Goal: Transaction & Acquisition: Purchase product/service

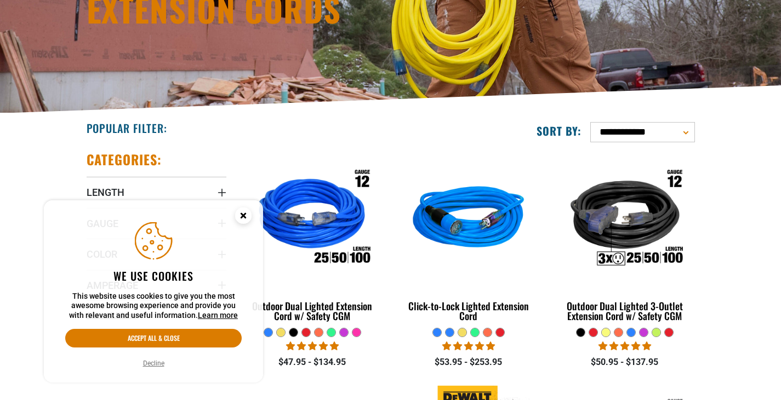
click at [244, 215] on icon "Cookie Consent" at bounding box center [243, 216] width 4 height 4
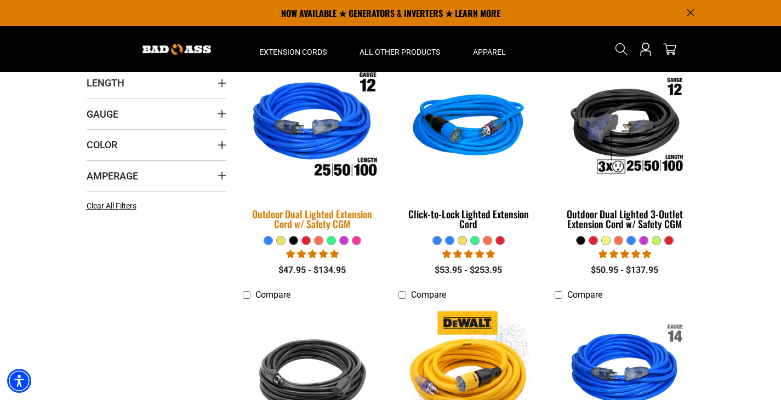
scroll to position [219, 0]
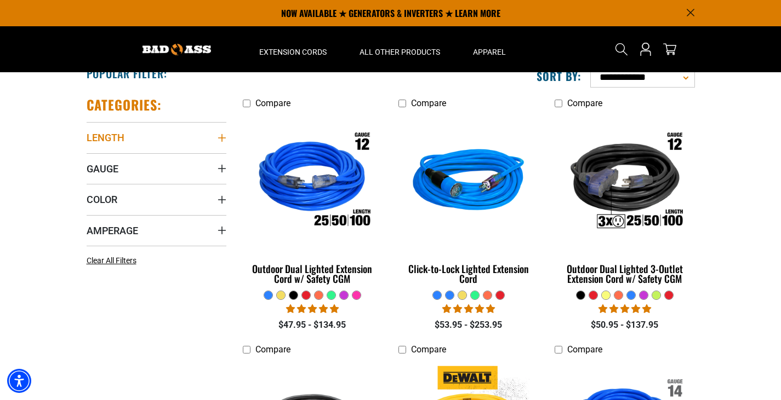
click at [222, 135] on icon "Length" at bounding box center [221, 138] width 9 height 9
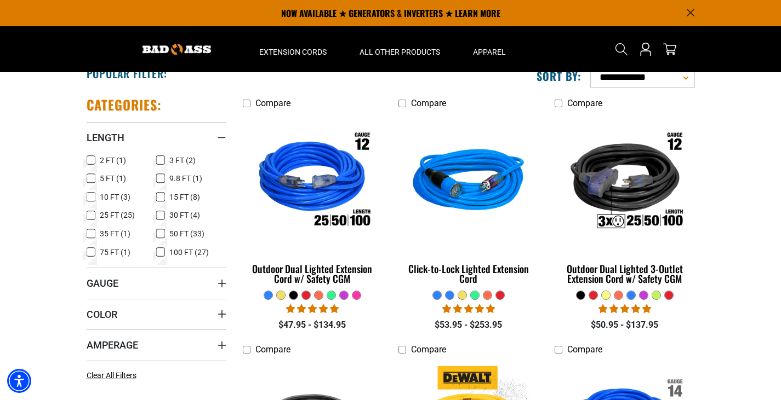
click at [162, 231] on icon at bounding box center [160, 234] width 9 height 14
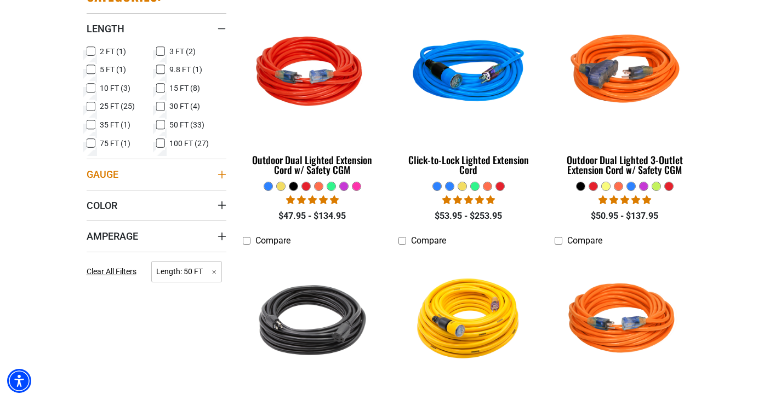
scroll to position [329, 0]
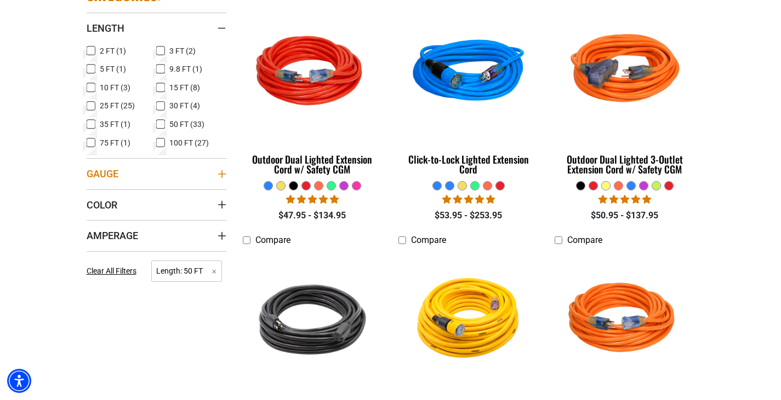
click at [220, 173] on icon "Gauge" at bounding box center [221, 174] width 9 height 9
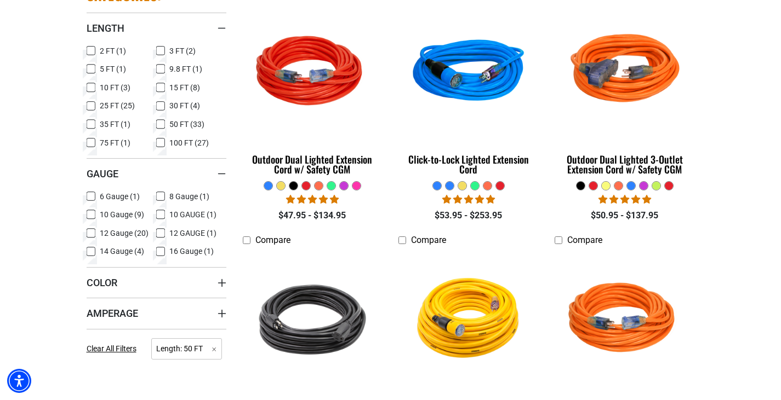
click at [92, 232] on icon at bounding box center [91, 233] width 9 height 14
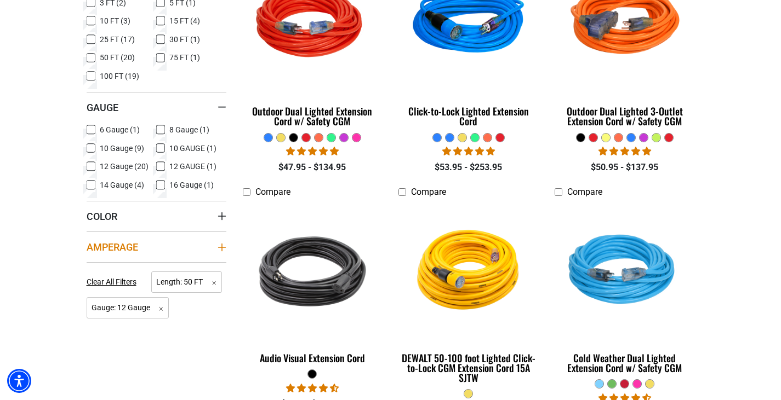
scroll to position [383, 0]
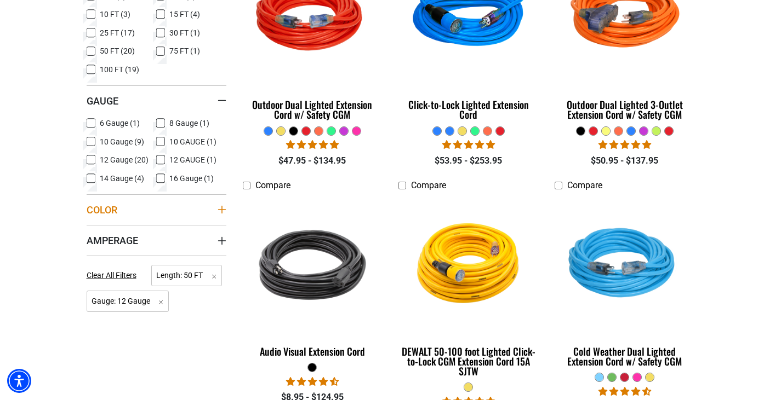
click at [223, 207] on icon "Color" at bounding box center [221, 209] width 9 height 9
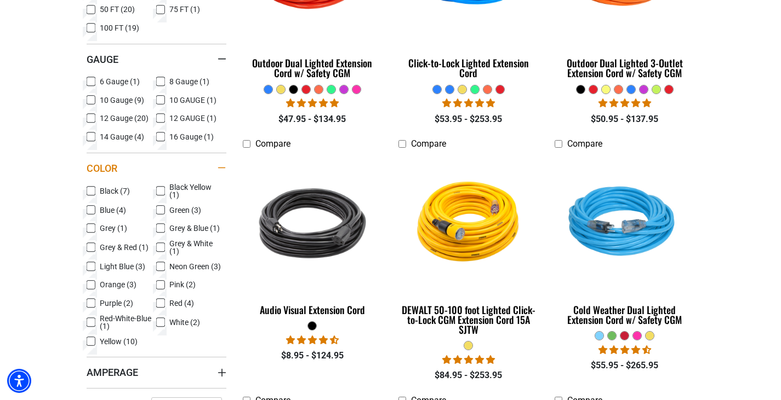
scroll to position [438, 0]
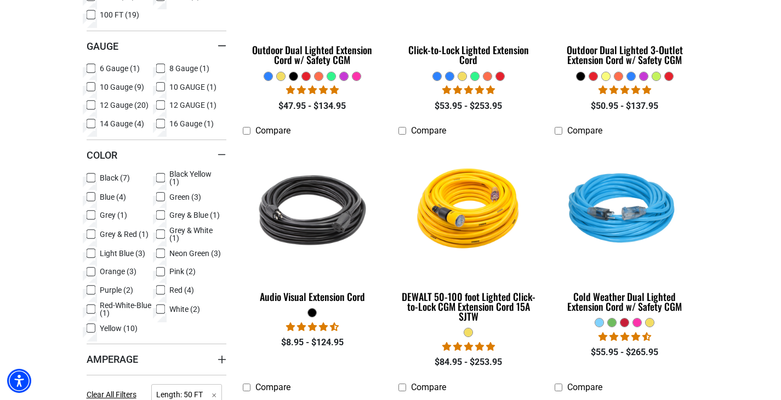
click at [162, 177] on icon at bounding box center [160, 178] width 9 height 14
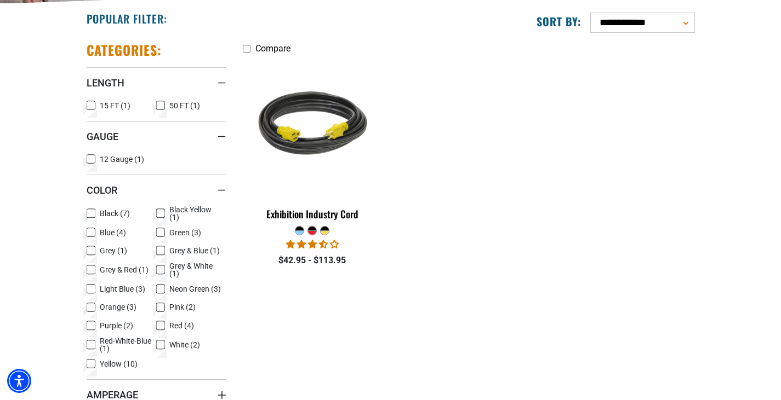
scroll to position [329, 0]
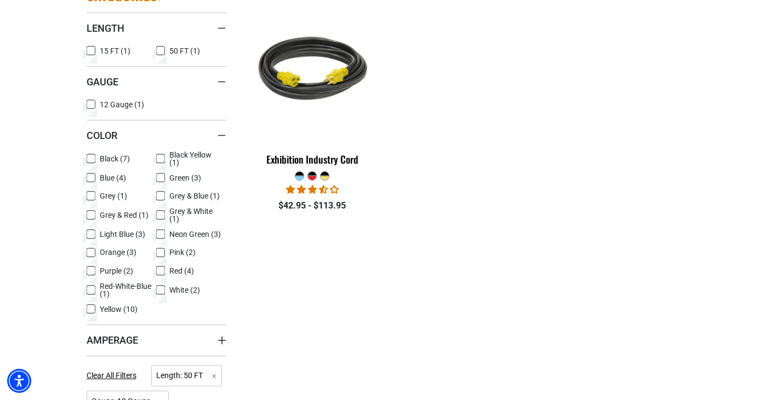
click at [159, 157] on icon at bounding box center [160, 159] width 7 height 6
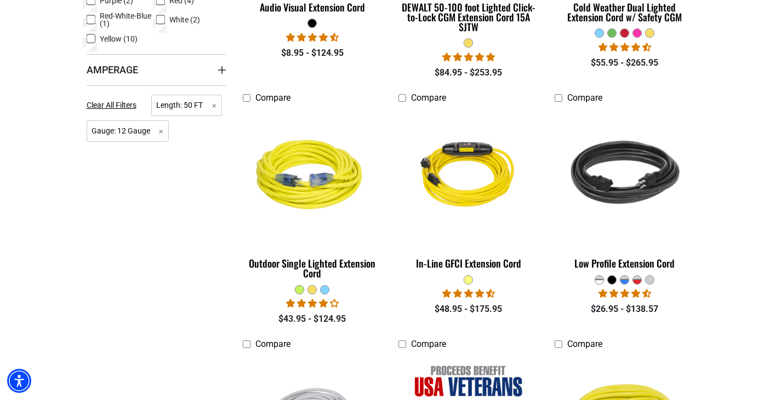
scroll to position [767, 0]
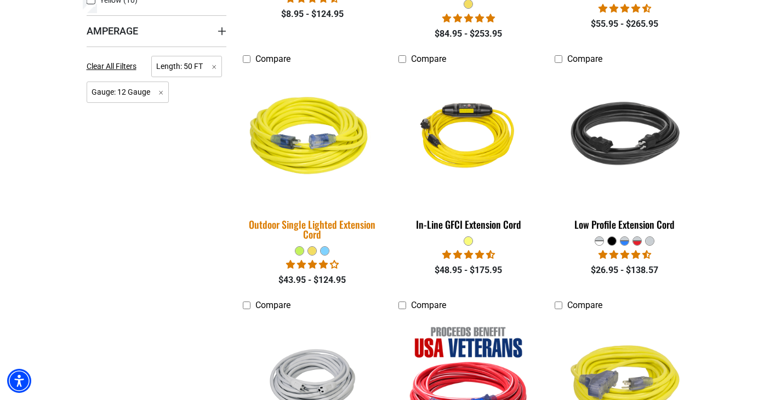
click at [288, 228] on div "Outdoor Single Lighted Extension Cord" at bounding box center [313, 230] width 140 height 20
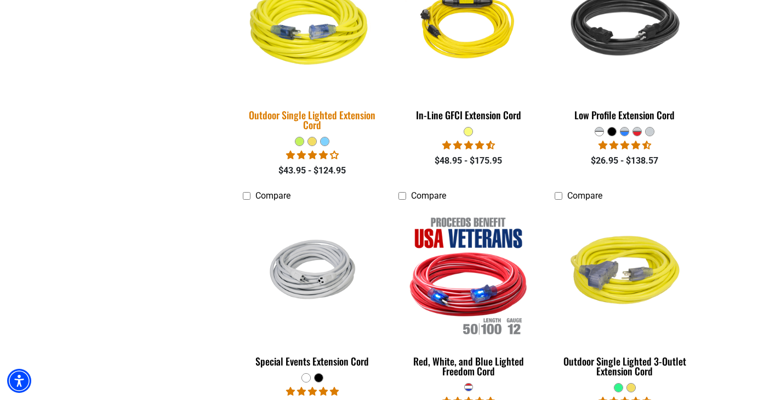
scroll to position [931, 0]
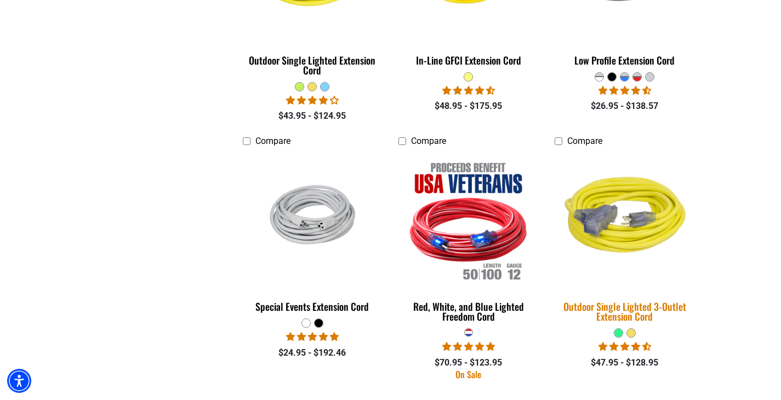
click at [628, 316] on div "Outdoor Single Lighted 3-Outlet Extension Cord" at bounding box center [624, 312] width 140 height 20
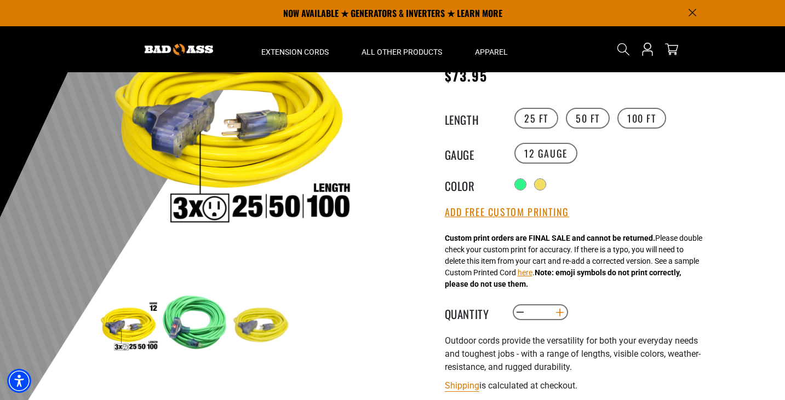
scroll to position [55, 0]
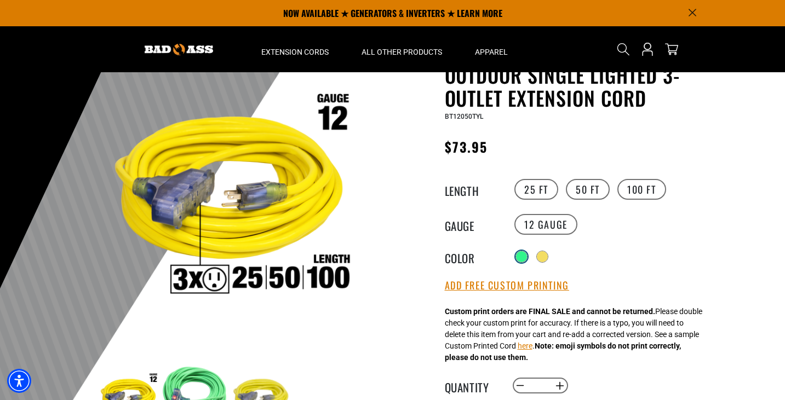
click at [517, 253] on div at bounding box center [521, 256] width 11 height 11
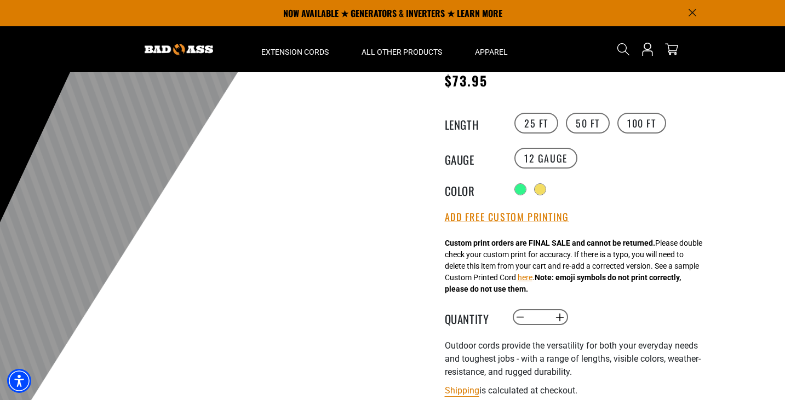
scroll to position [55, 0]
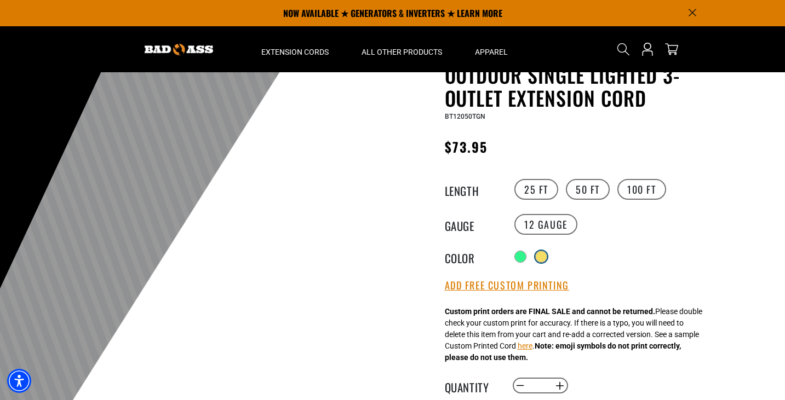
click at [546, 251] on div at bounding box center [541, 256] width 11 height 11
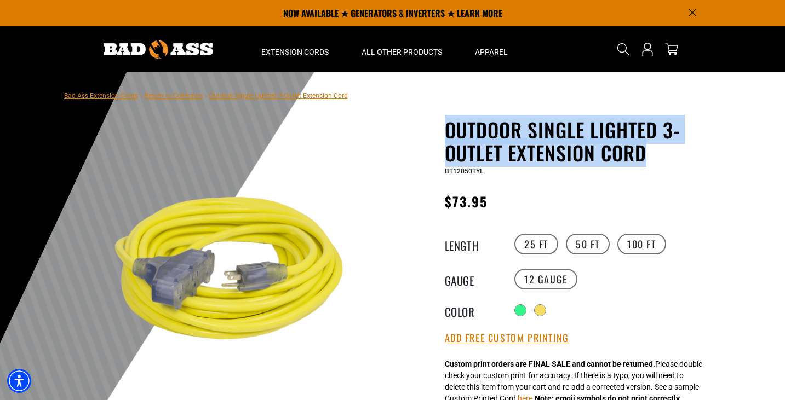
drag, startPoint x: 659, startPoint y: 157, endPoint x: 434, endPoint y: 129, distance: 225.8
copy h1 "Outdoor Single Lighted 3-Outlet Extension Cord"
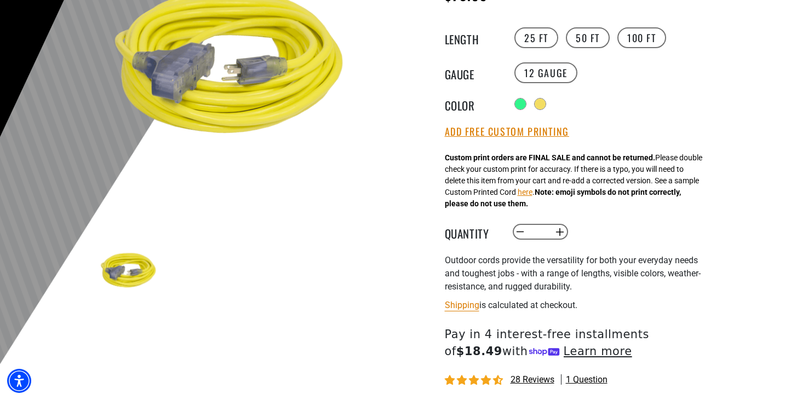
scroll to position [219, 0]
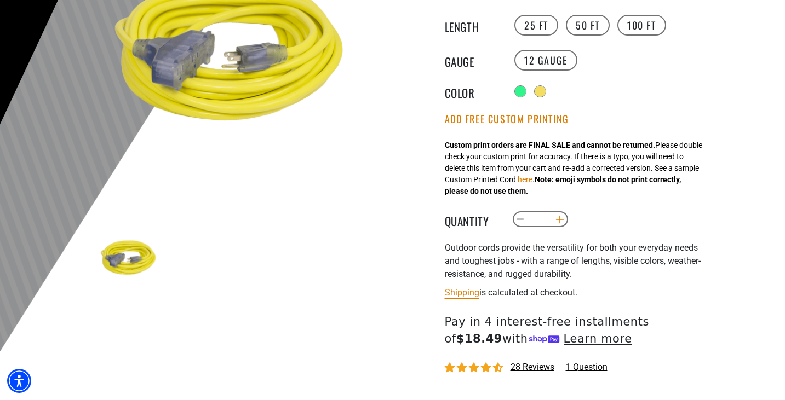
click at [558, 217] on button "Increase quantity for Outdoor Single Lighted 3-Outlet Extension Cord" at bounding box center [559, 219] width 17 height 19
click at [557, 219] on button "Increase quantity for Outdoor Single Lighted 3-Outlet Extension Cord" at bounding box center [559, 219] width 17 height 19
type input "*"
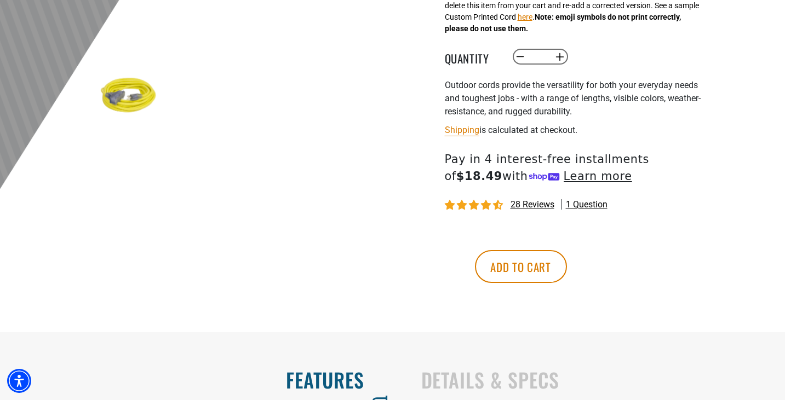
scroll to position [383, 0]
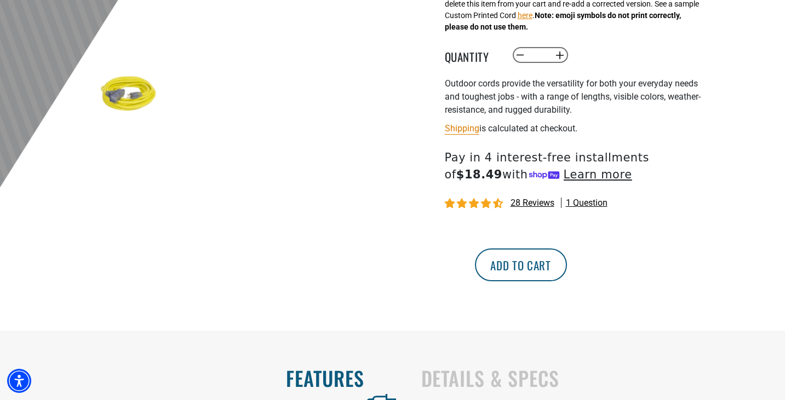
click at [567, 268] on button "Add to cart" at bounding box center [521, 265] width 92 height 33
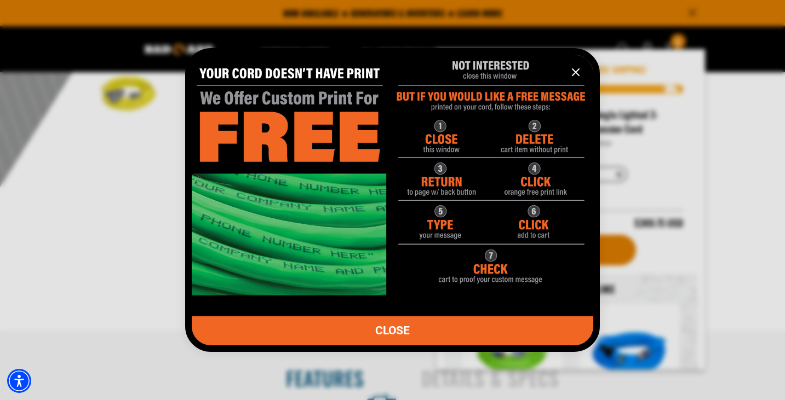
click at [575, 74] on icon "information" at bounding box center [575, 72] width 13 height 13
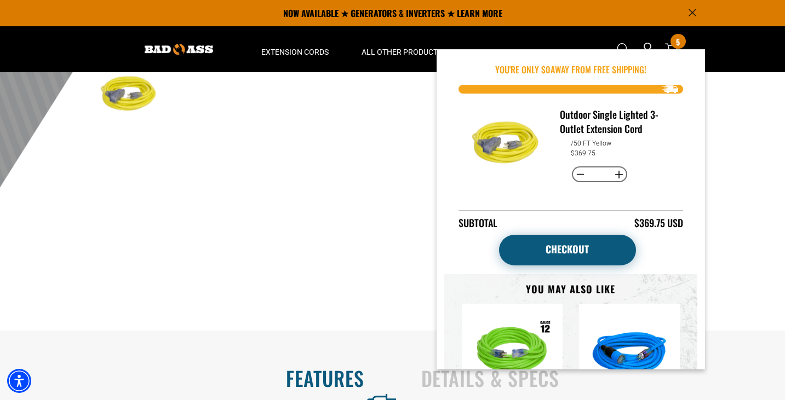
click at [581, 255] on link "Checkout" at bounding box center [567, 250] width 137 height 31
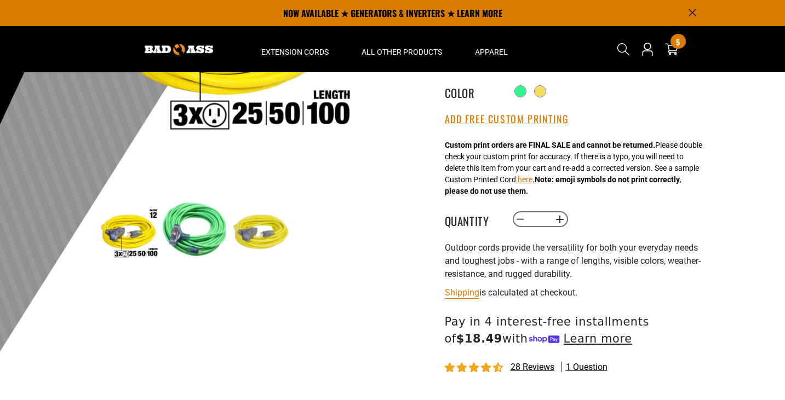
scroll to position [110, 0]
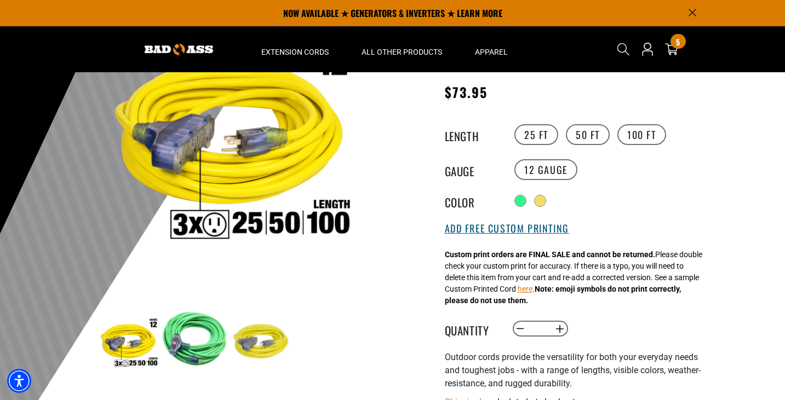
click at [485, 231] on button "Add Free Custom Printing" at bounding box center [507, 229] width 124 height 12
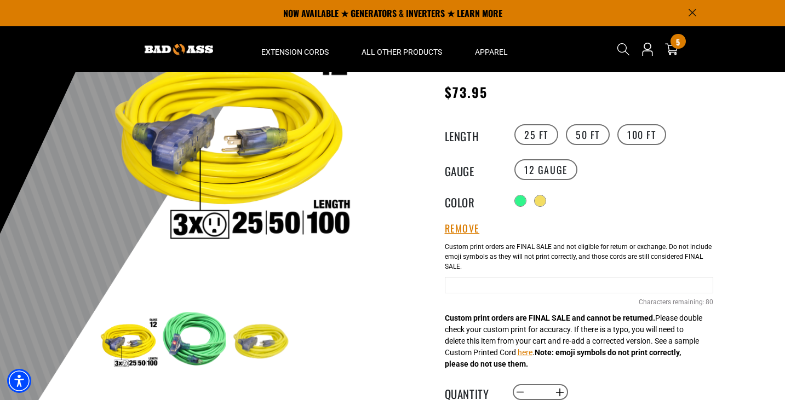
click at [484, 288] on input "Yellow Cables" at bounding box center [579, 285] width 268 height 16
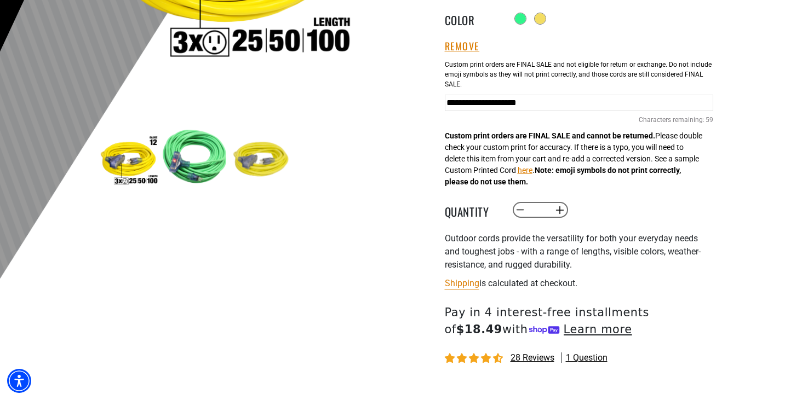
scroll to position [329, 0]
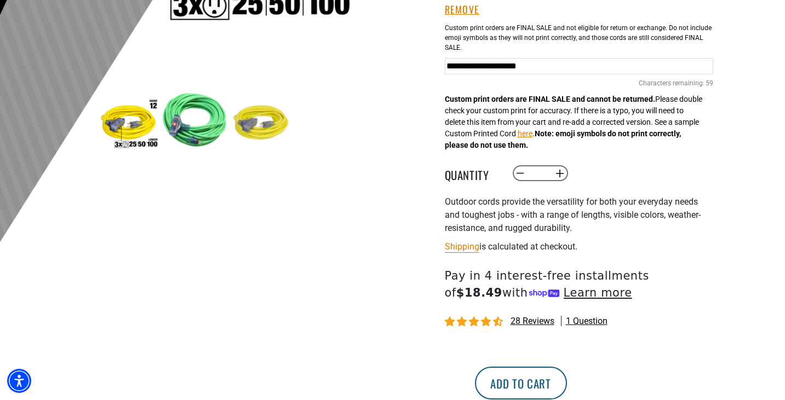
type input "**********"
click at [567, 391] on button "Add to cart" at bounding box center [521, 383] width 92 height 33
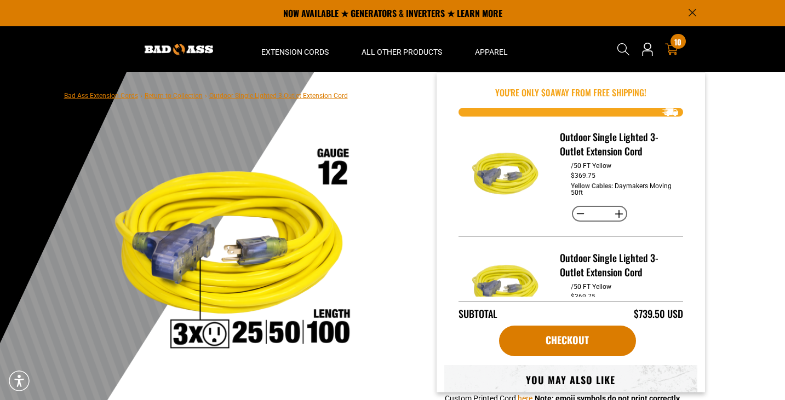
click at [671, 48] on icon at bounding box center [671, 49] width 13 height 13
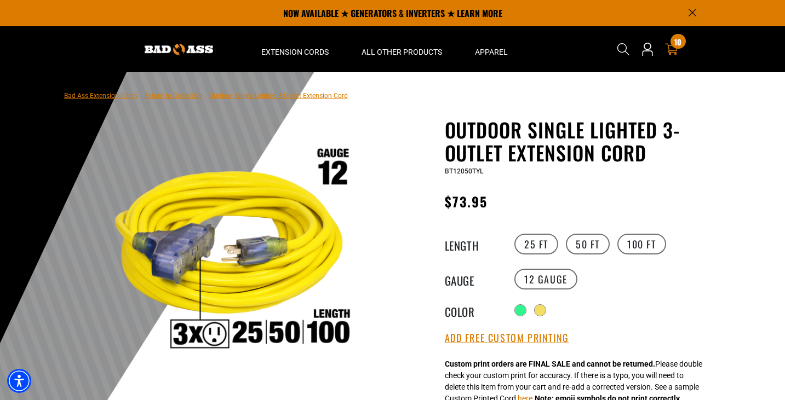
click at [671, 48] on icon at bounding box center [671, 49] width 13 height 13
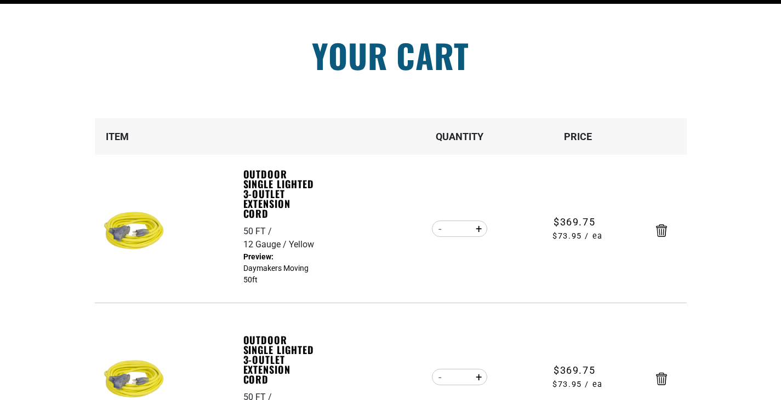
scroll to position [164, 0]
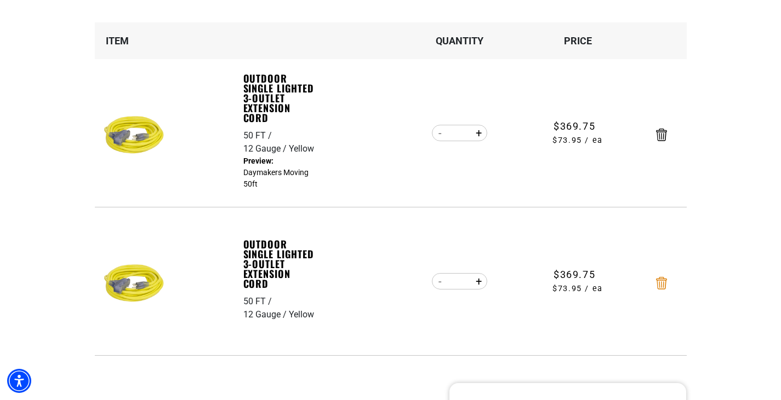
click at [662, 287] on icon "Remove Outdoor Single Lighted 3-Outlet Extension Cord - 50 FT / 12 Gauge / Yell…" at bounding box center [661, 283] width 11 height 13
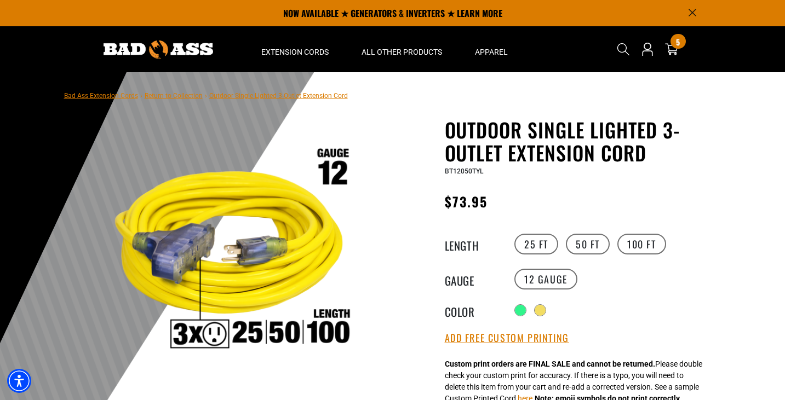
scroll to position [110, 0]
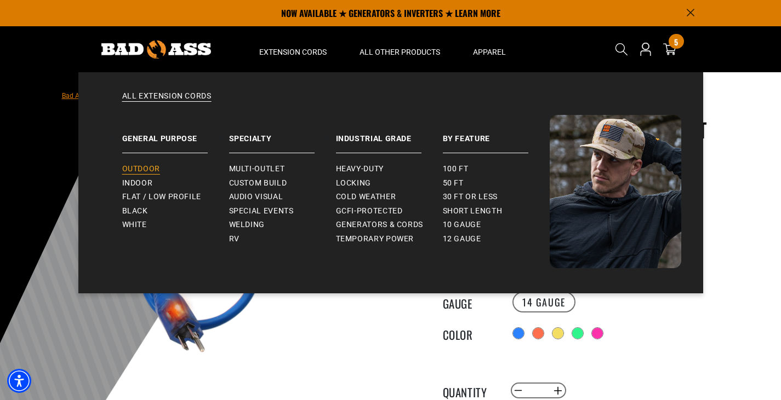
click at [154, 171] on span "Outdoor" at bounding box center [141, 169] width 38 height 10
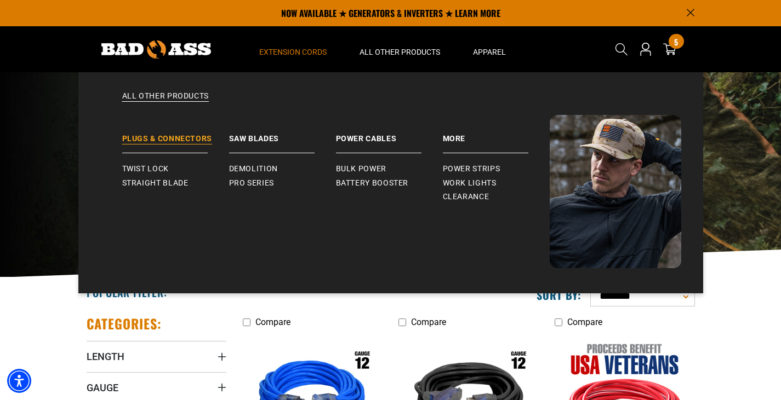
click at [190, 140] on link "Plugs & Connectors" at bounding box center [175, 134] width 107 height 38
